Goal: Task Accomplishment & Management: Use online tool/utility

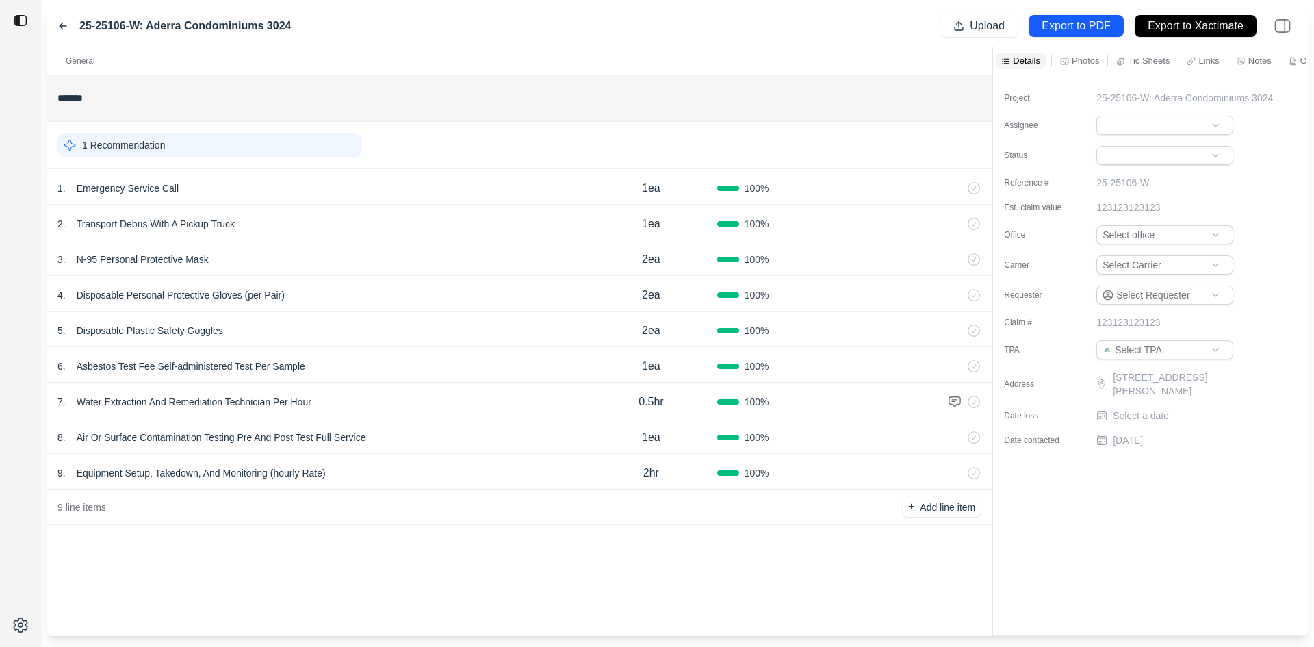
click at [1257, 61] on p "Notes" at bounding box center [1259, 61] width 23 height 12
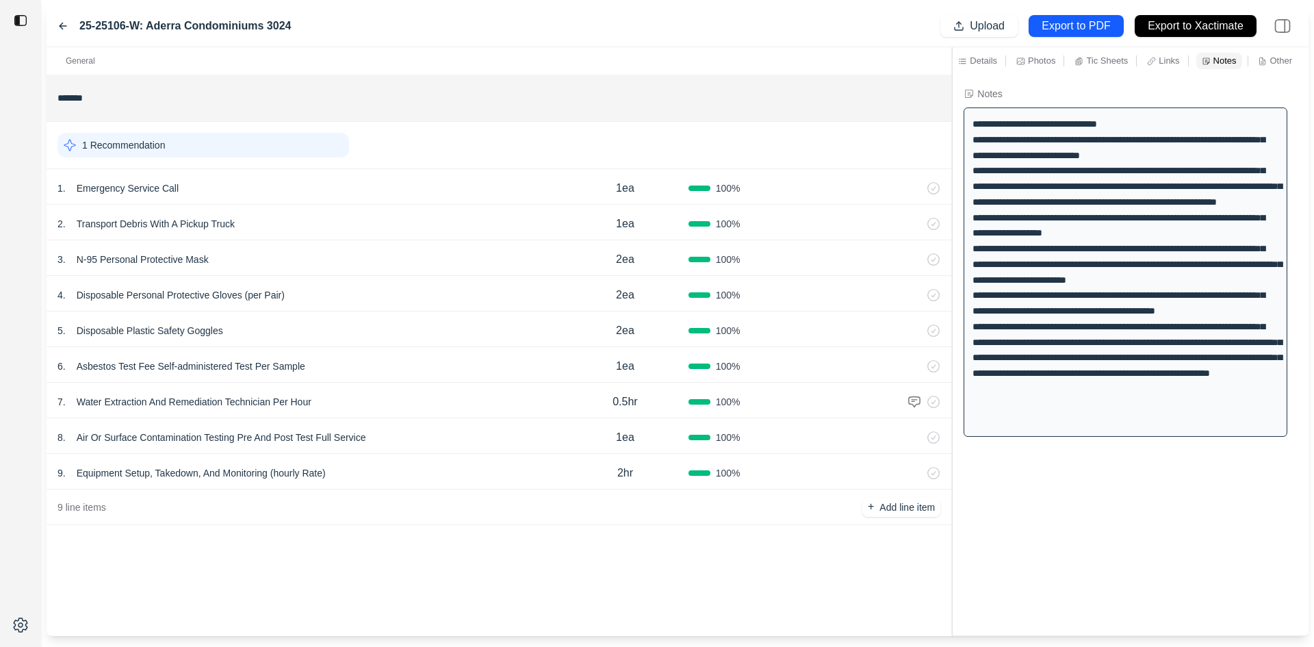
click at [952, 75] on div at bounding box center [952, 341] width 1 height 589
click at [1110, 60] on p "Tic Sheets" at bounding box center [1107, 61] width 42 height 12
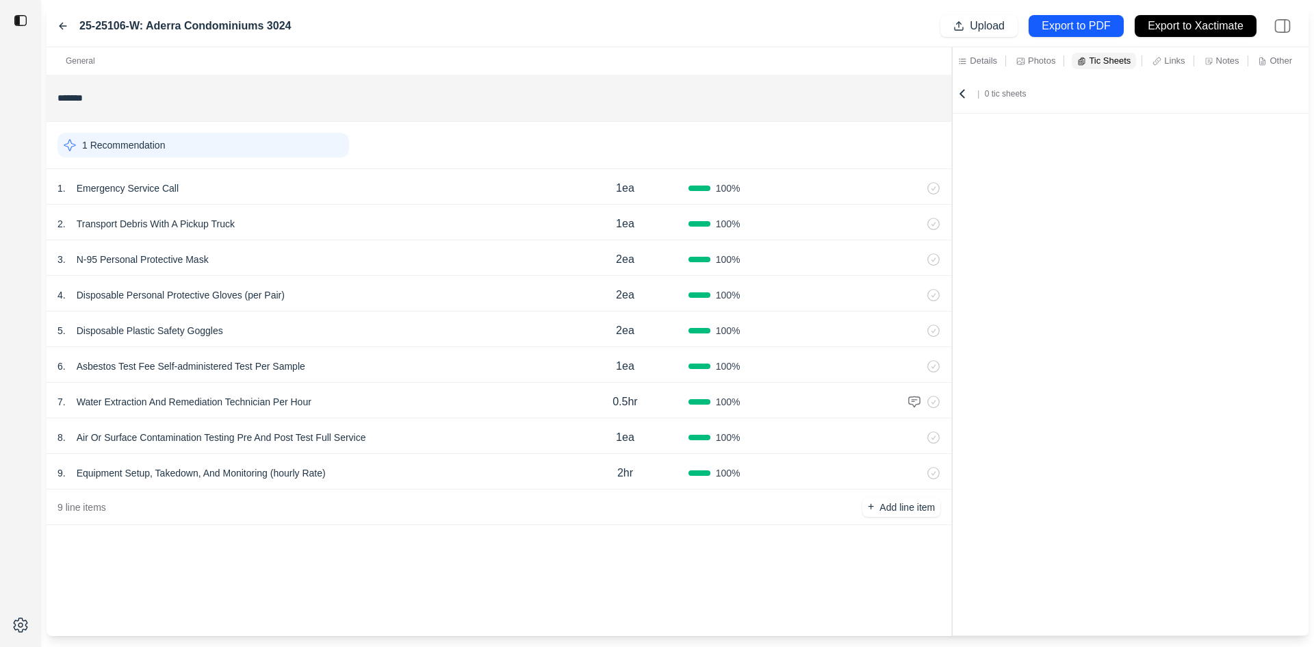
click at [1021, 60] on icon at bounding box center [1020, 61] width 9 height 9
click at [979, 61] on p "Details" at bounding box center [983, 61] width 27 height 12
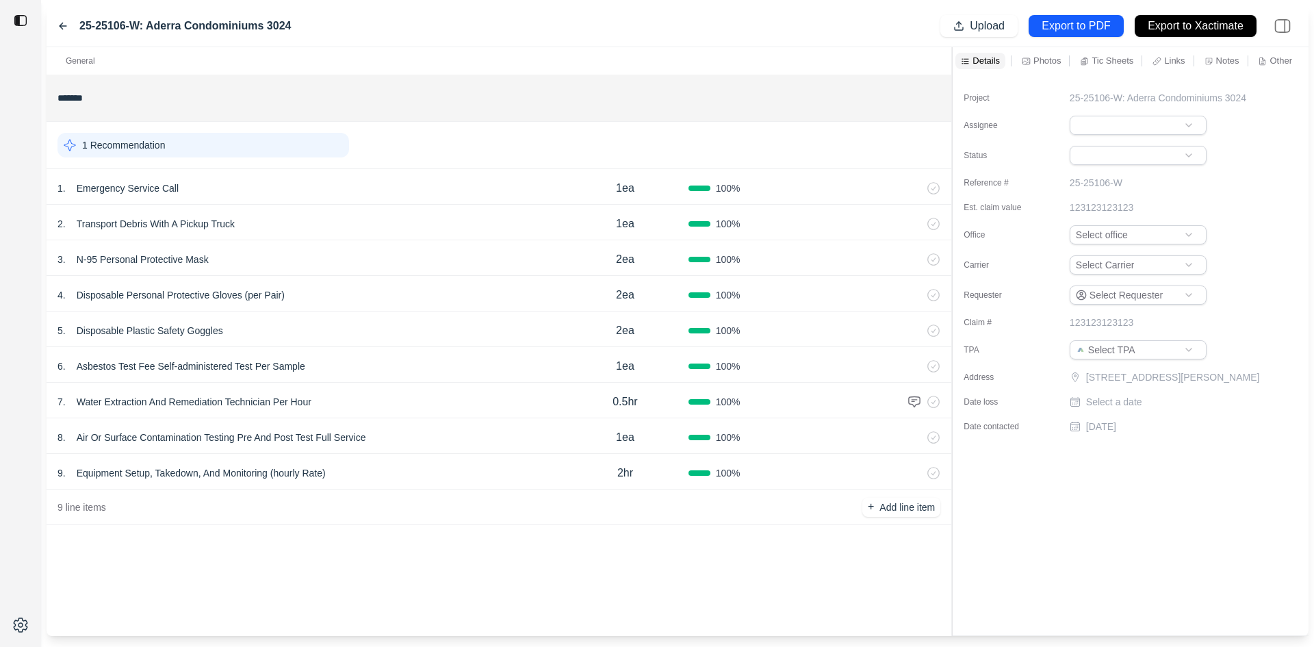
click at [62, 25] on icon at bounding box center [62, 26] width 11 height 11
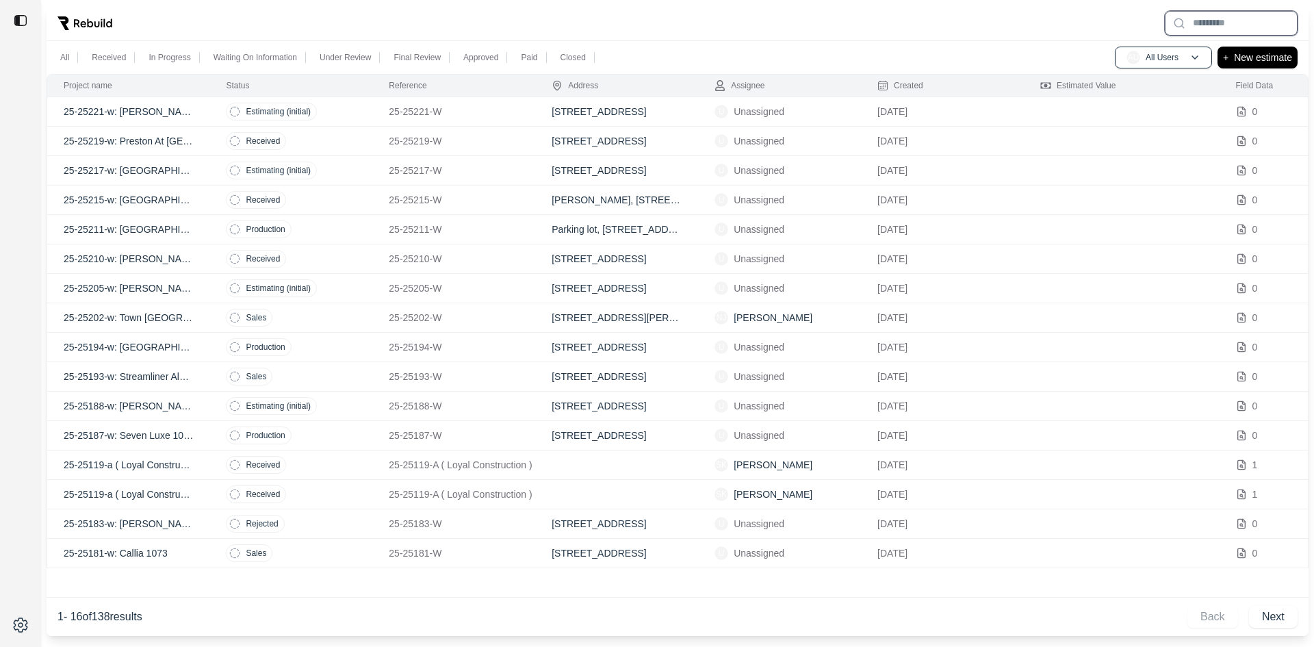
click at [1198, 24] on input "text" at bounding box center [1231, 23] width 133 height 25
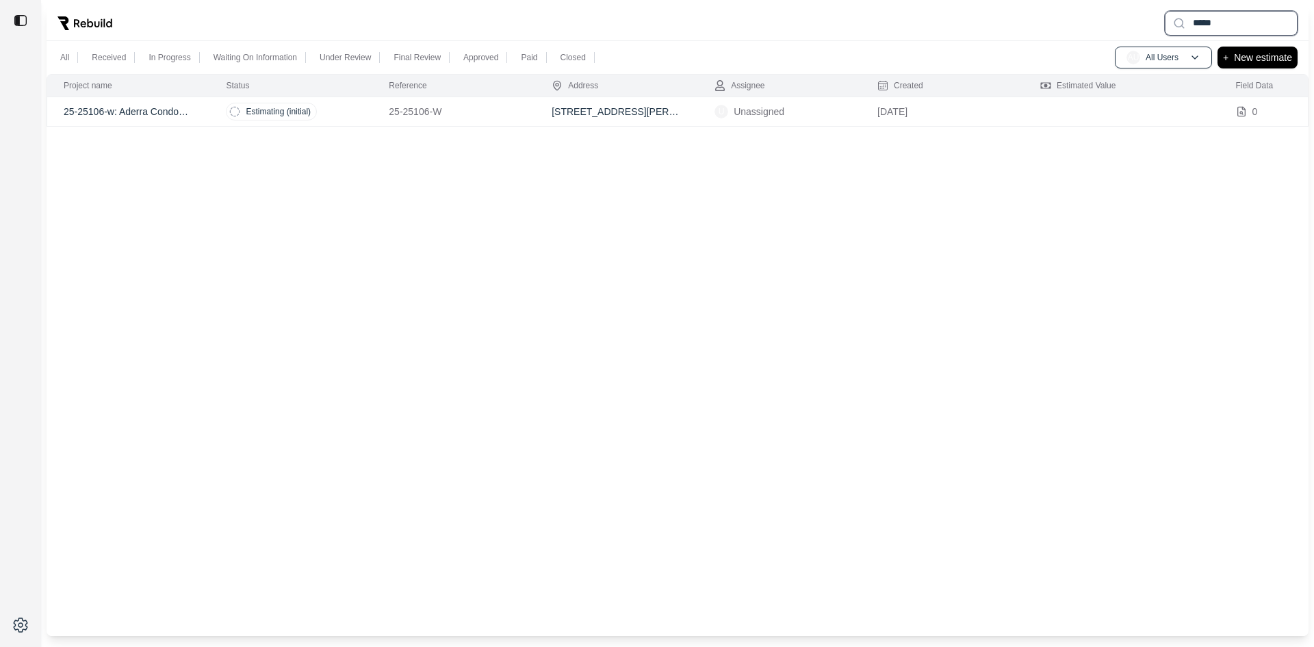
type input "*****"
click at [125, 111] on p "25-25106-w: Aderra Condominiums 3024" at bounding box center [128, 112] width 129 height 14
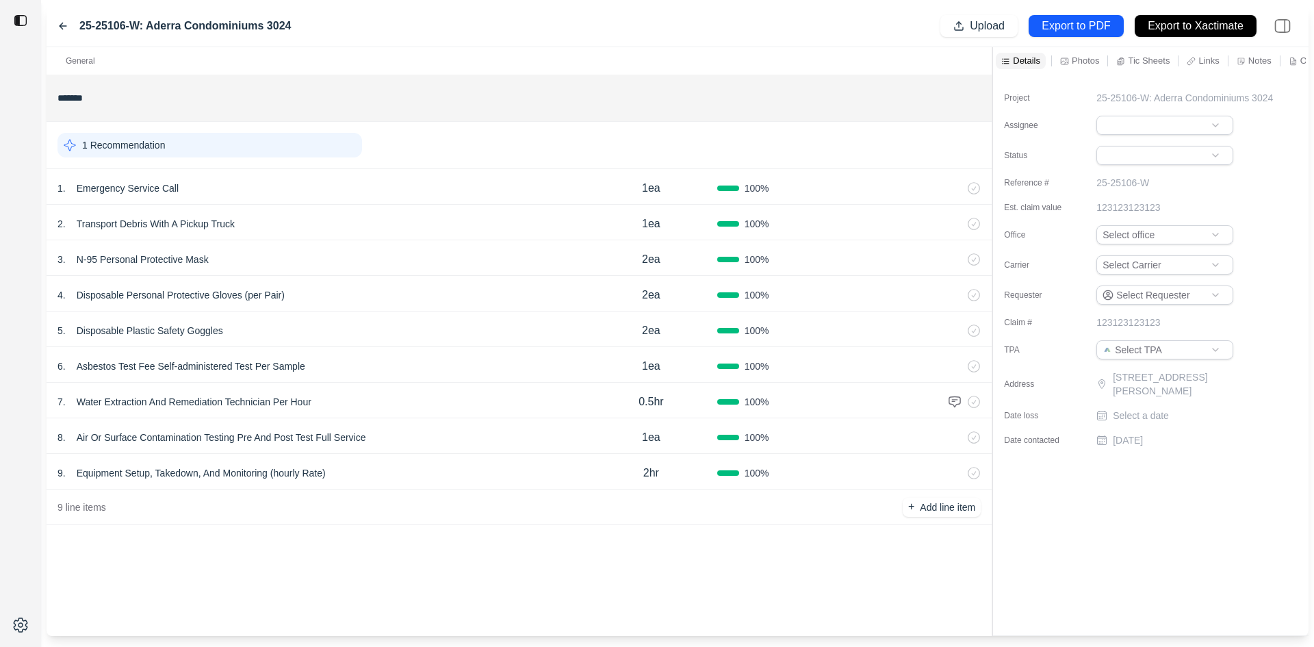
click at [1244, 61] on icon at bounding box center [1241, 60] width 7 height 7
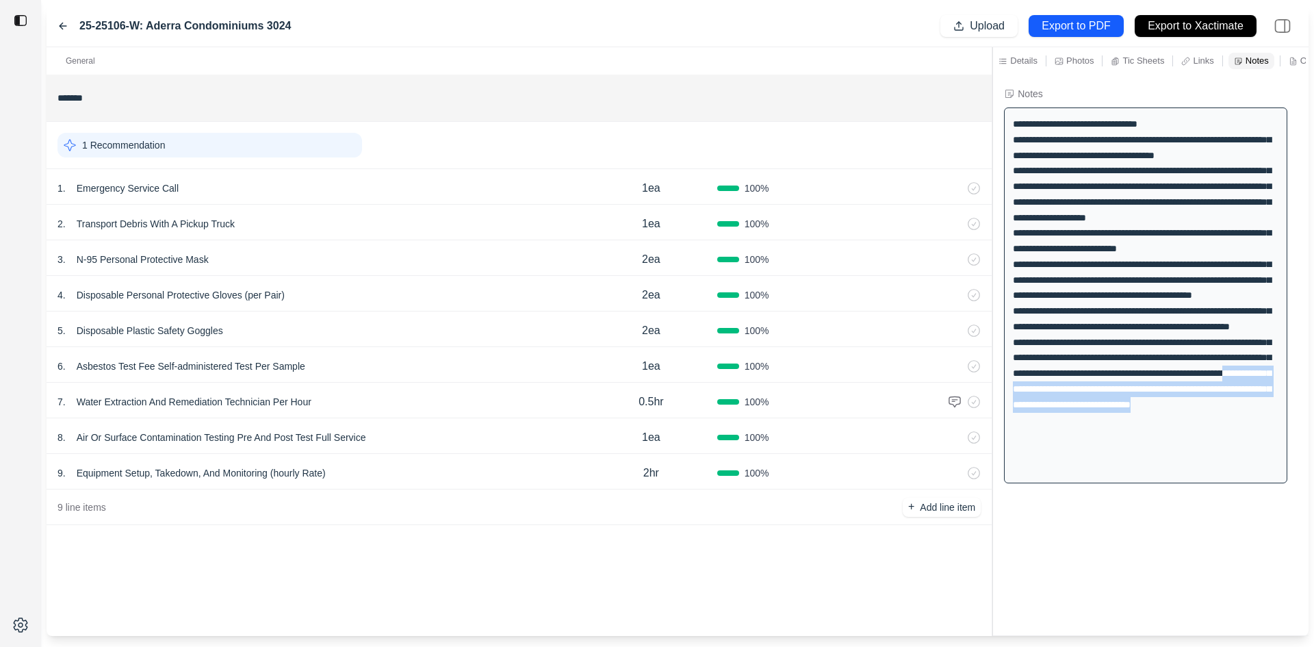
drag, startPoint x: 1261, startPoint y: 466, endPoint x: 1144, endPoint y: 441, distance: 120.4
click at [1144, 441] on div at bounding box center [1145, 295] width 283 height 376
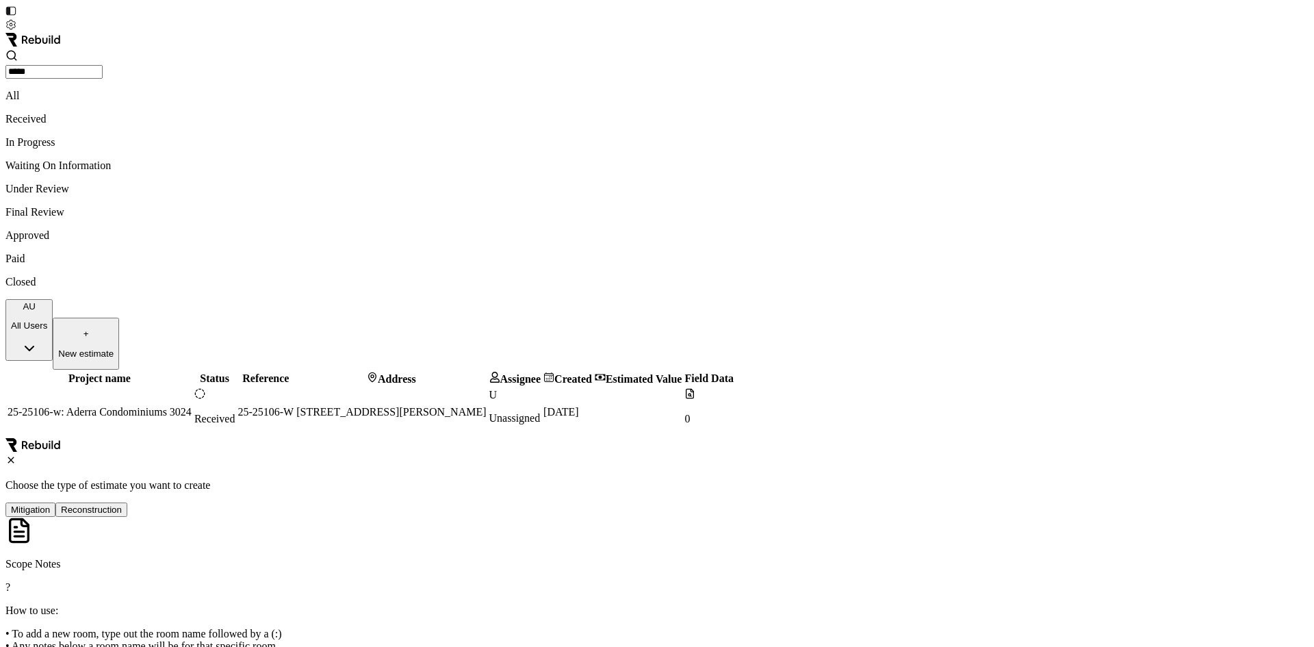
type input "*****"
drag, startPoint x: 220, startPoint y: 195, endPoint x: 187, endPoint y: 171, distance: 40.7
click at [218, 370] on div "Project name Status Reference Address Assignee Created Estimated Value Field Da…" at bounding box center [656, 404] width 1303 height 68
click at [144, 406] on p "25-25106-w: Aderra Condominiums 3024" at bounding box center [100, 412] width 184 height 12
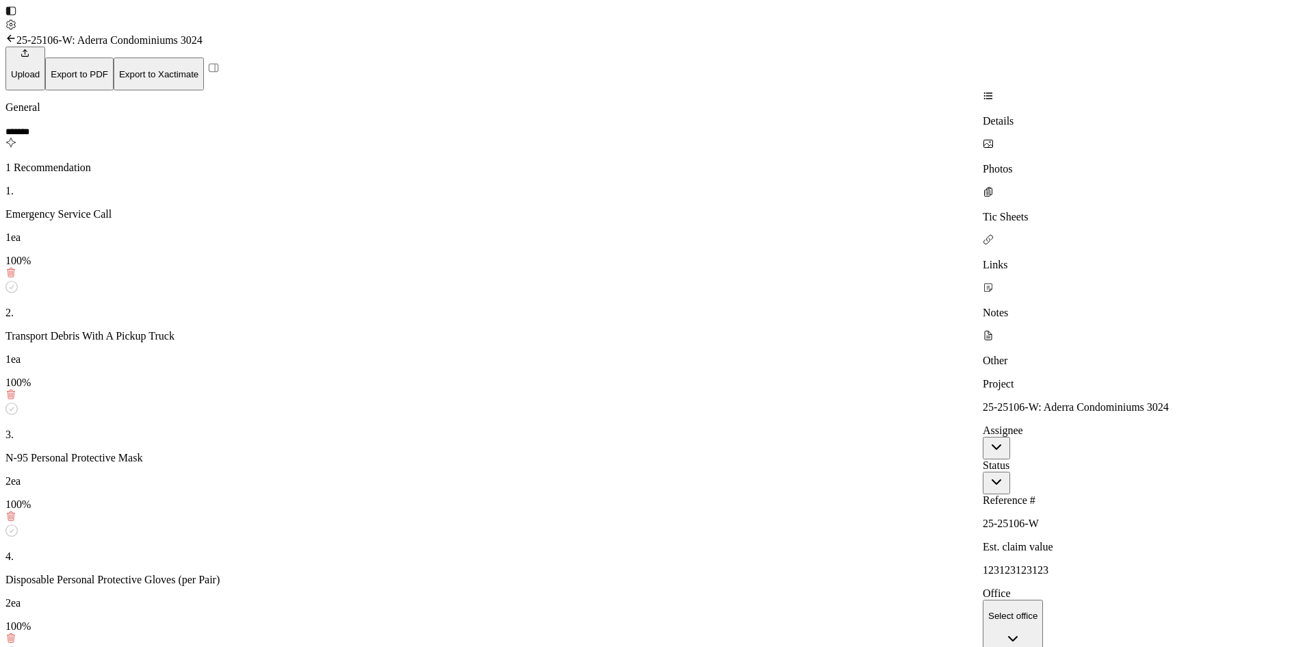
click at [1149, 211] on p "Tic Sheets" at bounding box center [1146, 217] width 326 height 12
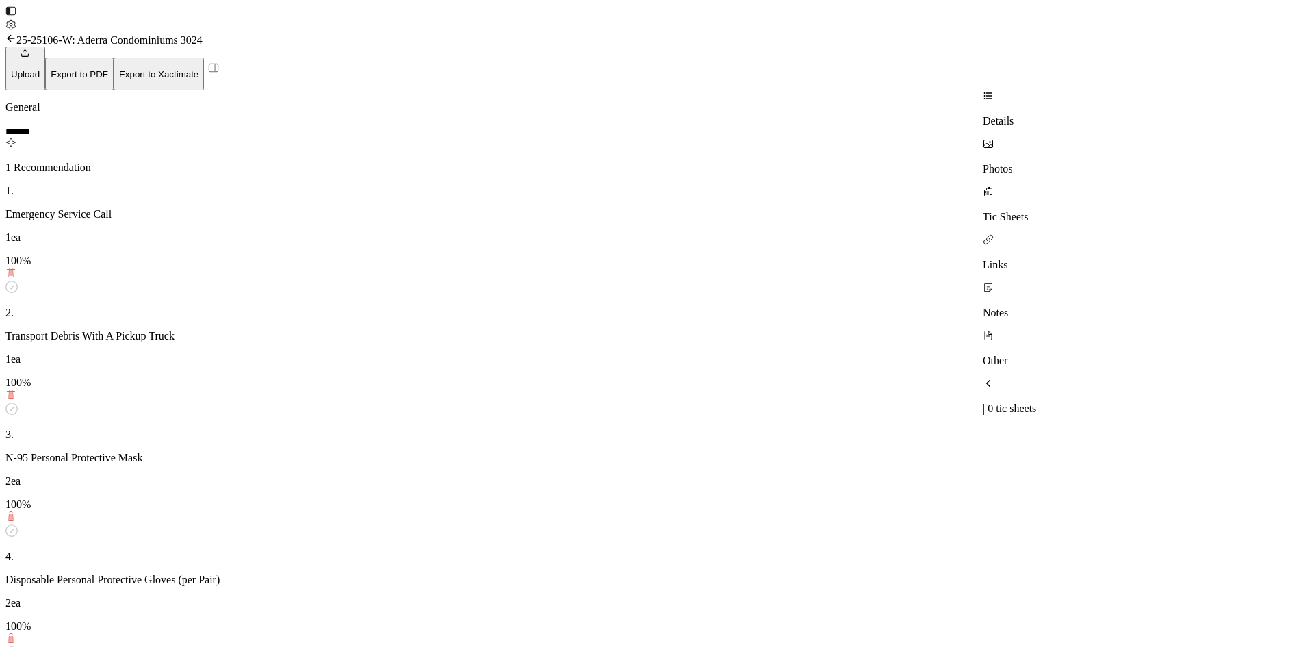
click at [1209, 259] on p "Links" at bounding box center [1146, 265] width 326 height 12
click at [1250, 307] on p "Notes" at bounding box center [1146, 313] width 326 height 12
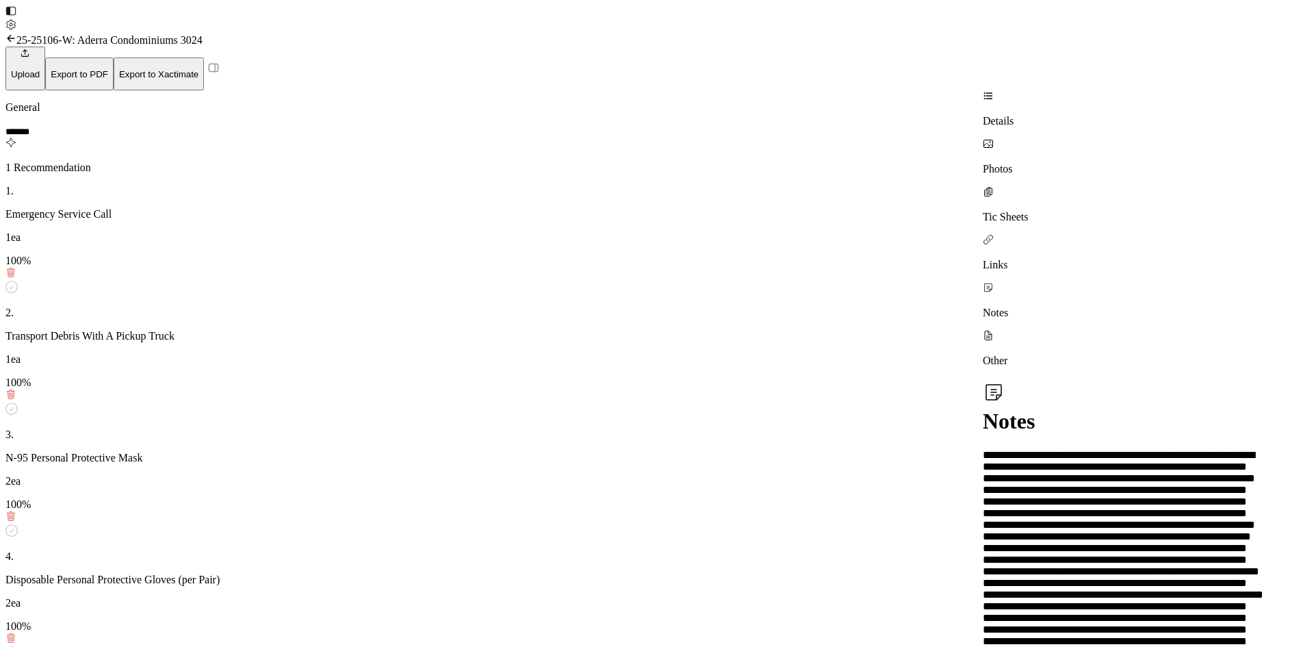
click at [1024, 115] on p "Details" at bounding box center [1146, 121] width 326 height 12
